Goal: Task Accomplishment & Management: Manage account settings

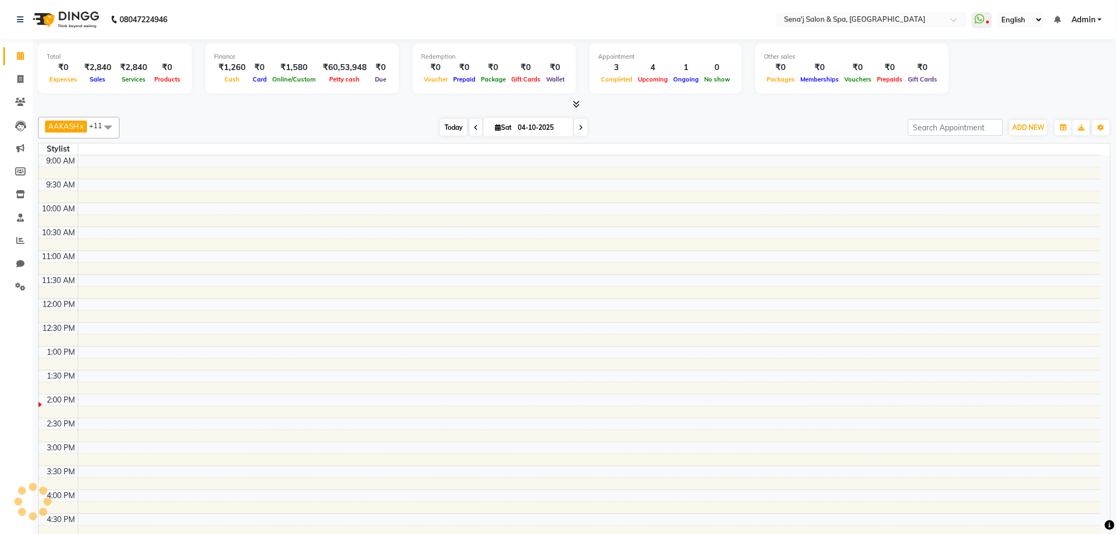
click at [457, 128] on span "Today" at bounding box center [453, 127] width 27 height 17
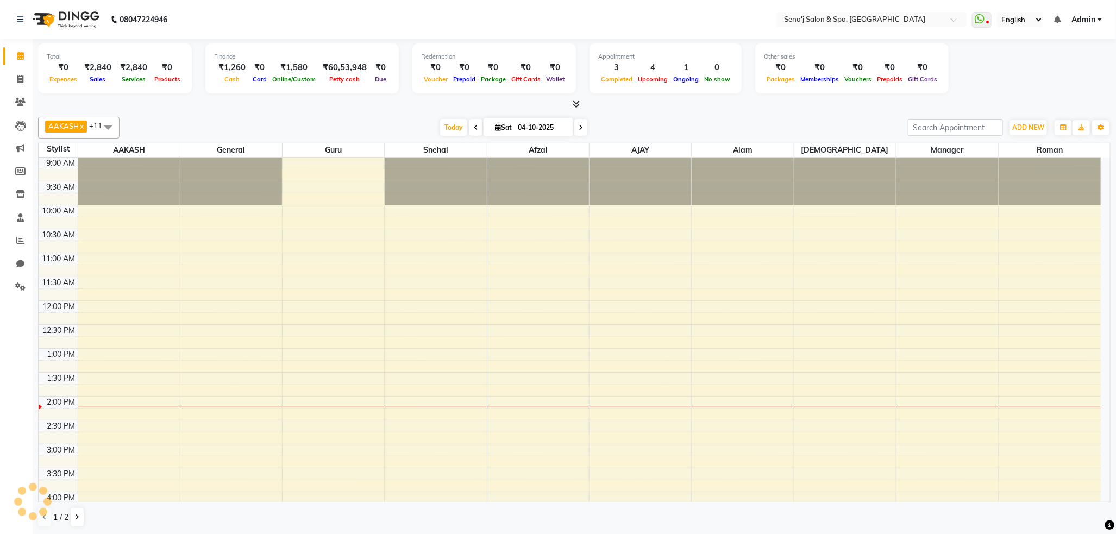
scroll to position [241, 0]
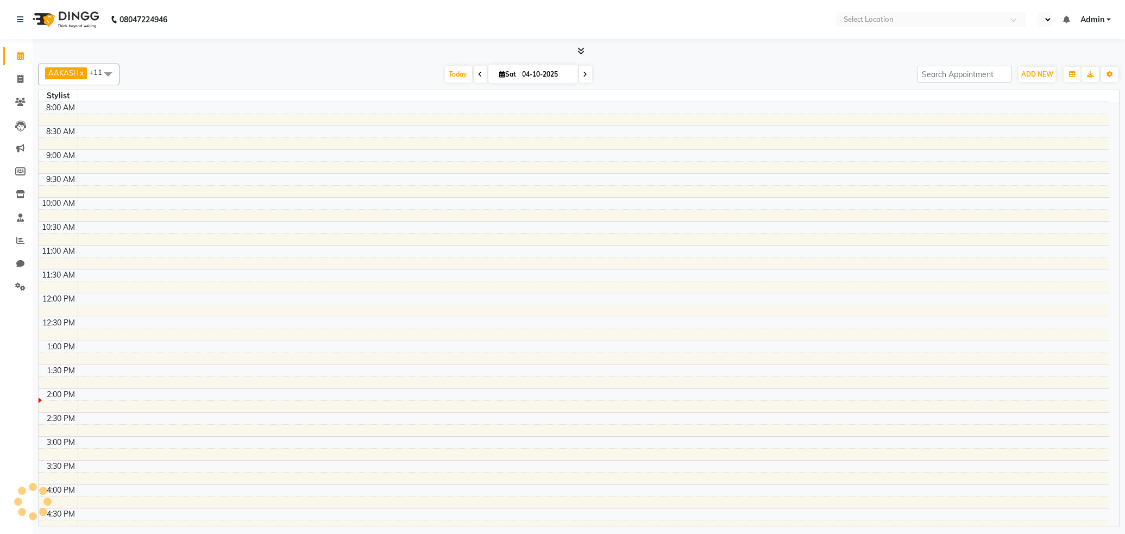
select select "en"
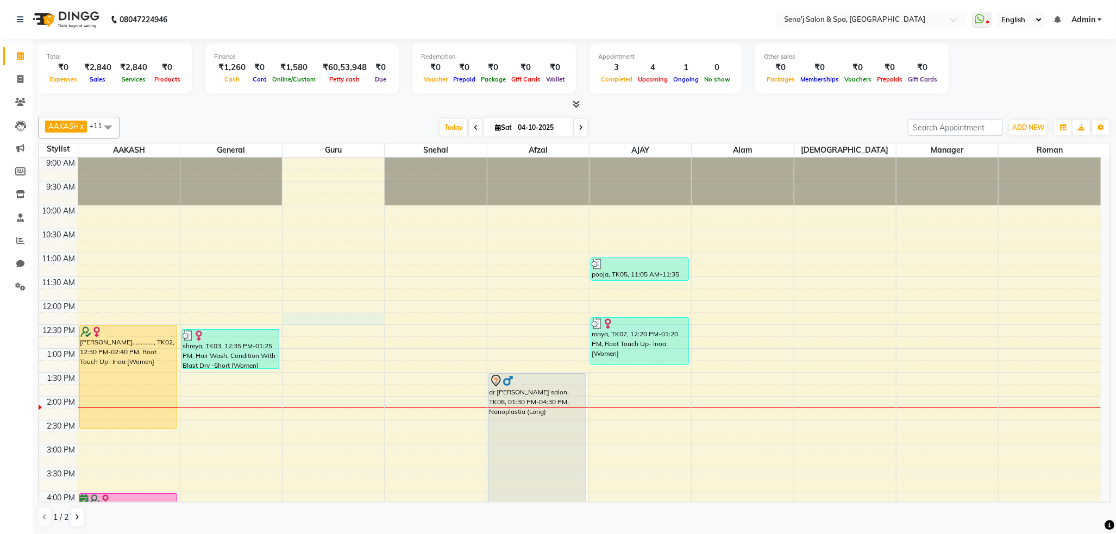
click at [368, 313] on div "9:00 AM 9:30 AM 10:00 AM 10:30 AM 11:00 AM 11:30 AM 12:00 PM 12:30 PM 1:00 PM 1…" at bounding box center [570, 516] width 1062 height 716
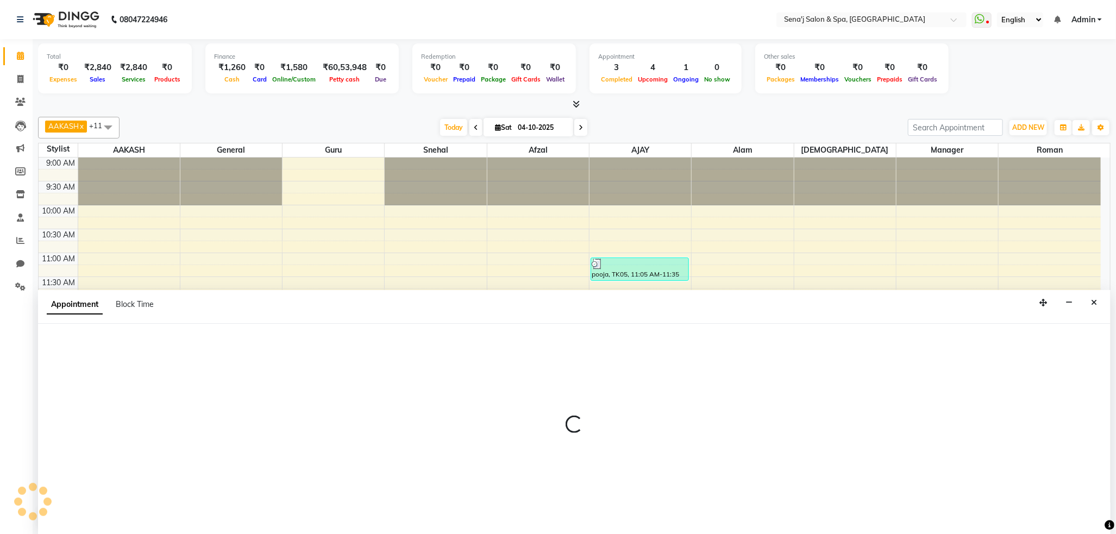
scroll to position [1, 0]
click at [1093, 303] on icon "Close" at bounding box center [1094, 302] width 6 height 8
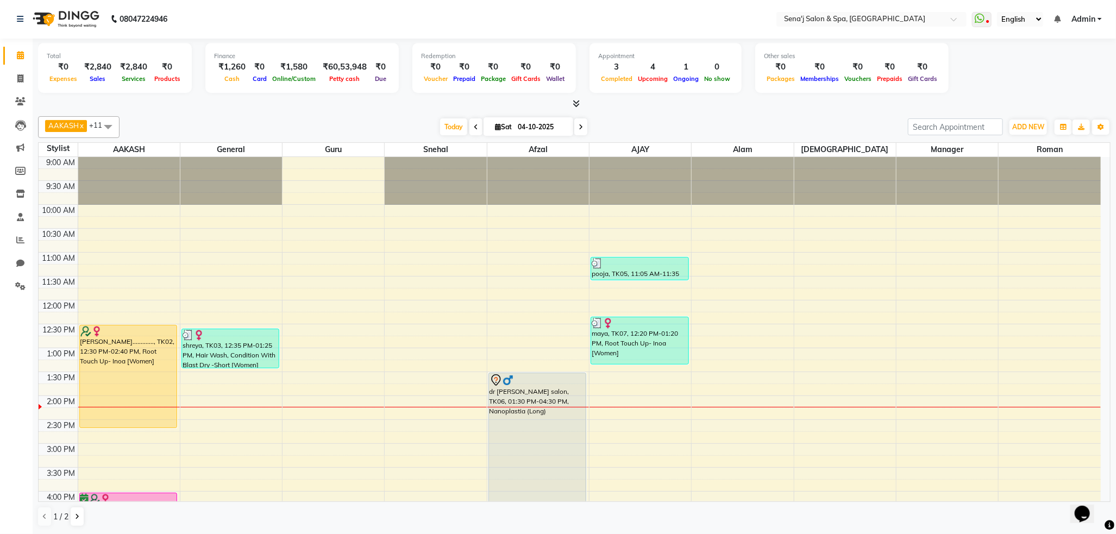
scroll to position [0, 0]
click at [452, 127] on span "Today" at bounding box center [453, 126] width 27 height 17
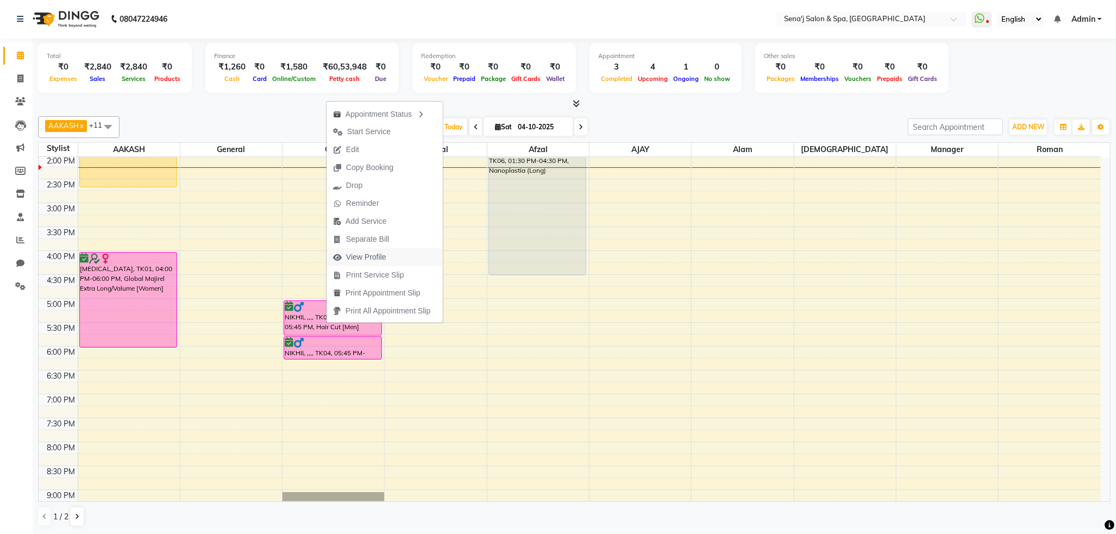
click at [361, 254] on span "View Profile" at bounding box center [366, 256] width 40 height 11
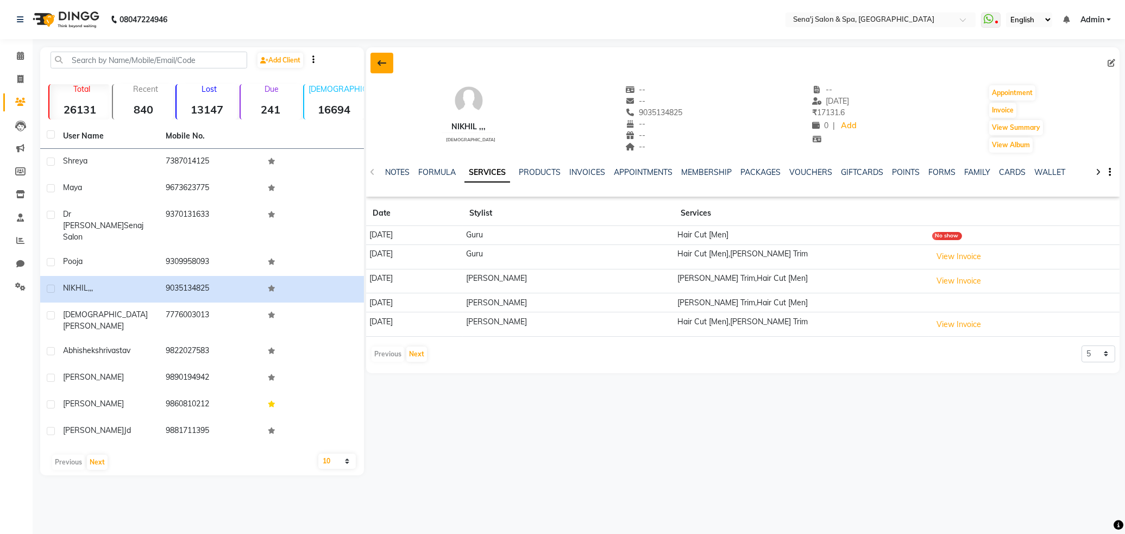
click at [380, 62] on icon at bounding box center [381, 63] width 9 height 9
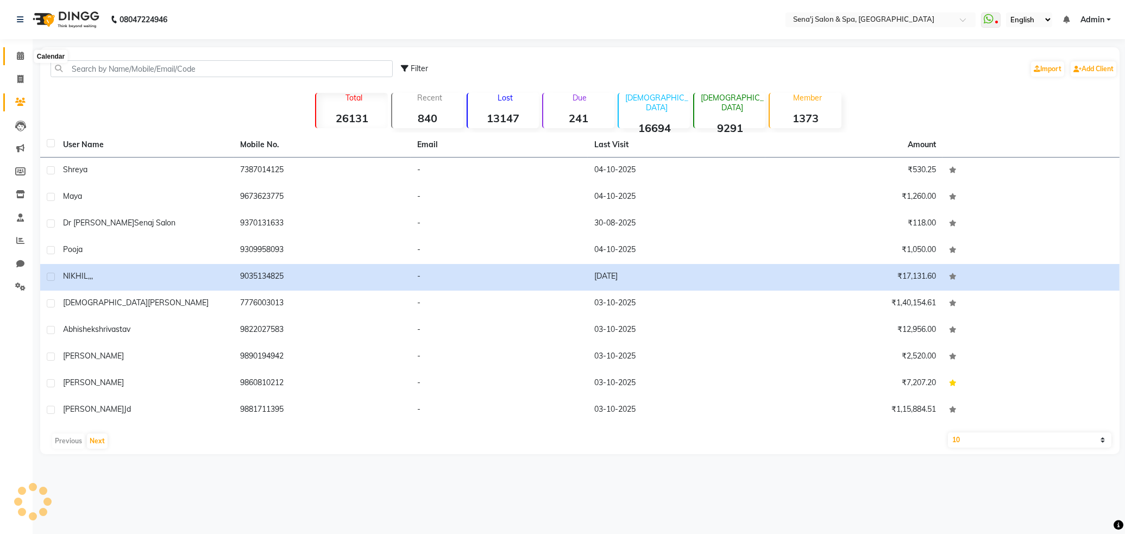
click at [18, 58] on icon at bounding box center [20, 56] width 7 height 8
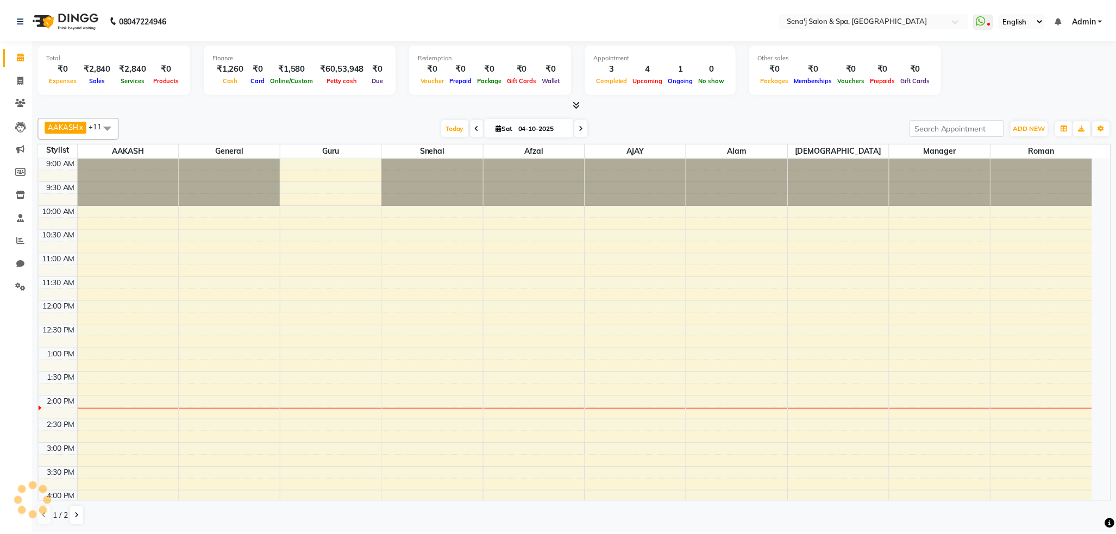
scroll to position [241, 0]
